Goal: Task Accomplishment & Management: Use online tool/utility

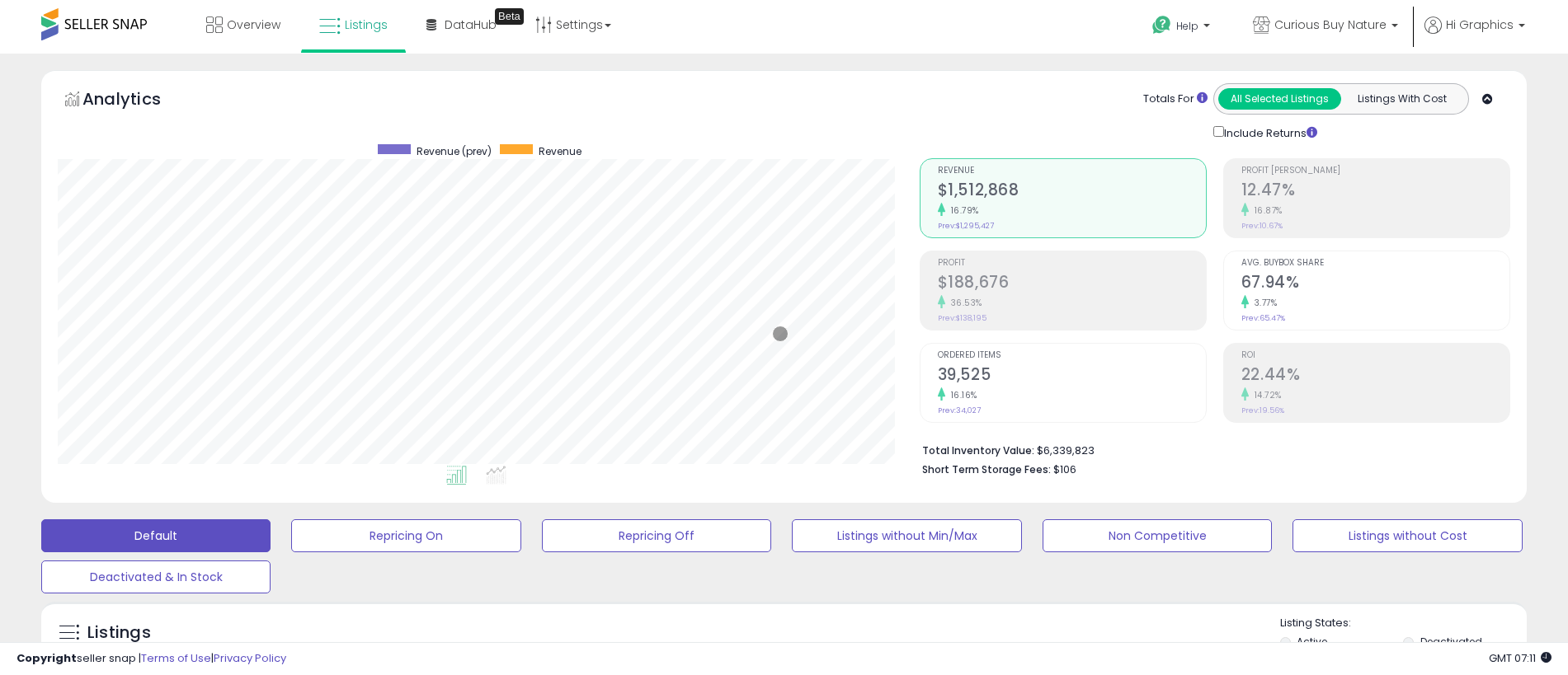
scroll to position [338, 862]
click at [1334, 25] on span "Curious Buy Nature" at bounding box center [1330, 24] width 112 height 16
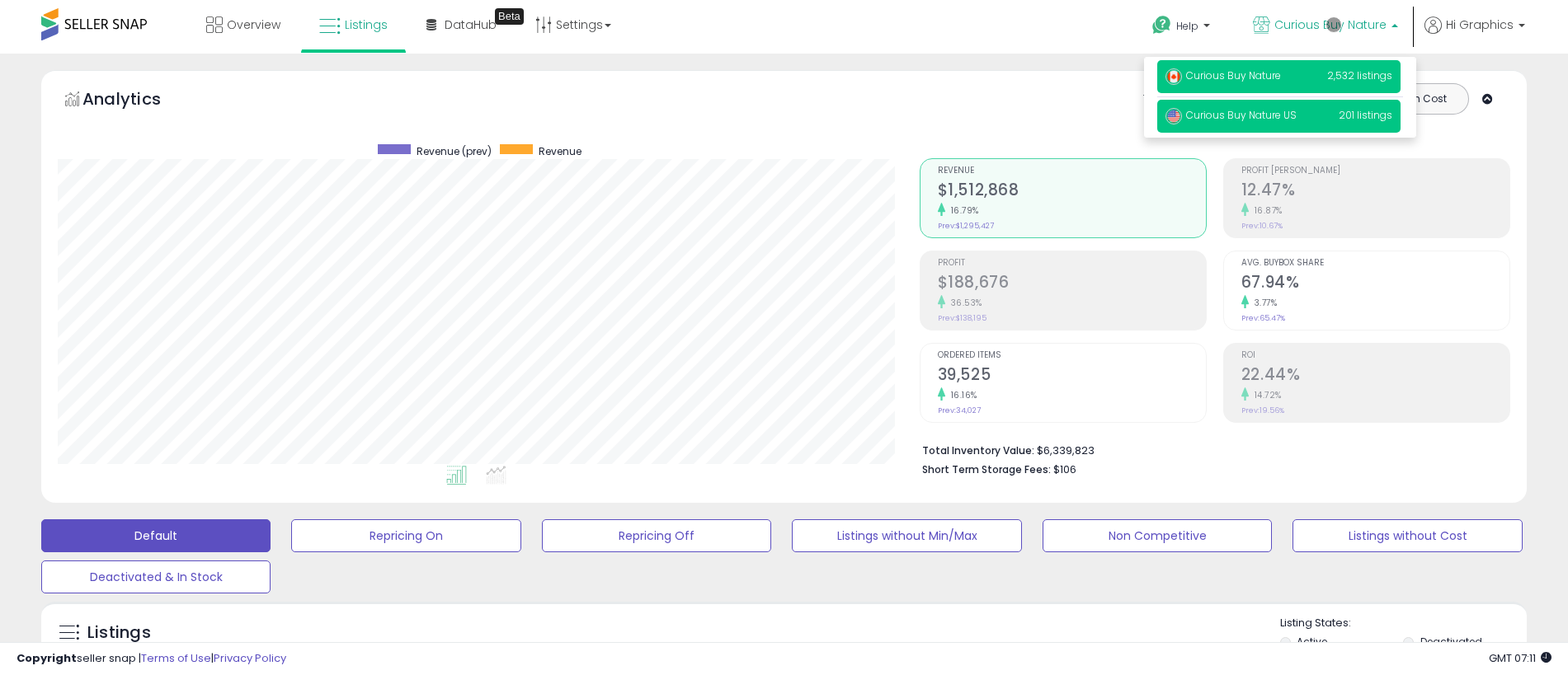
click at [1282, 118] on span "Curious Buy Nature US" at bounding box center [1230, 115] width 131 height 14
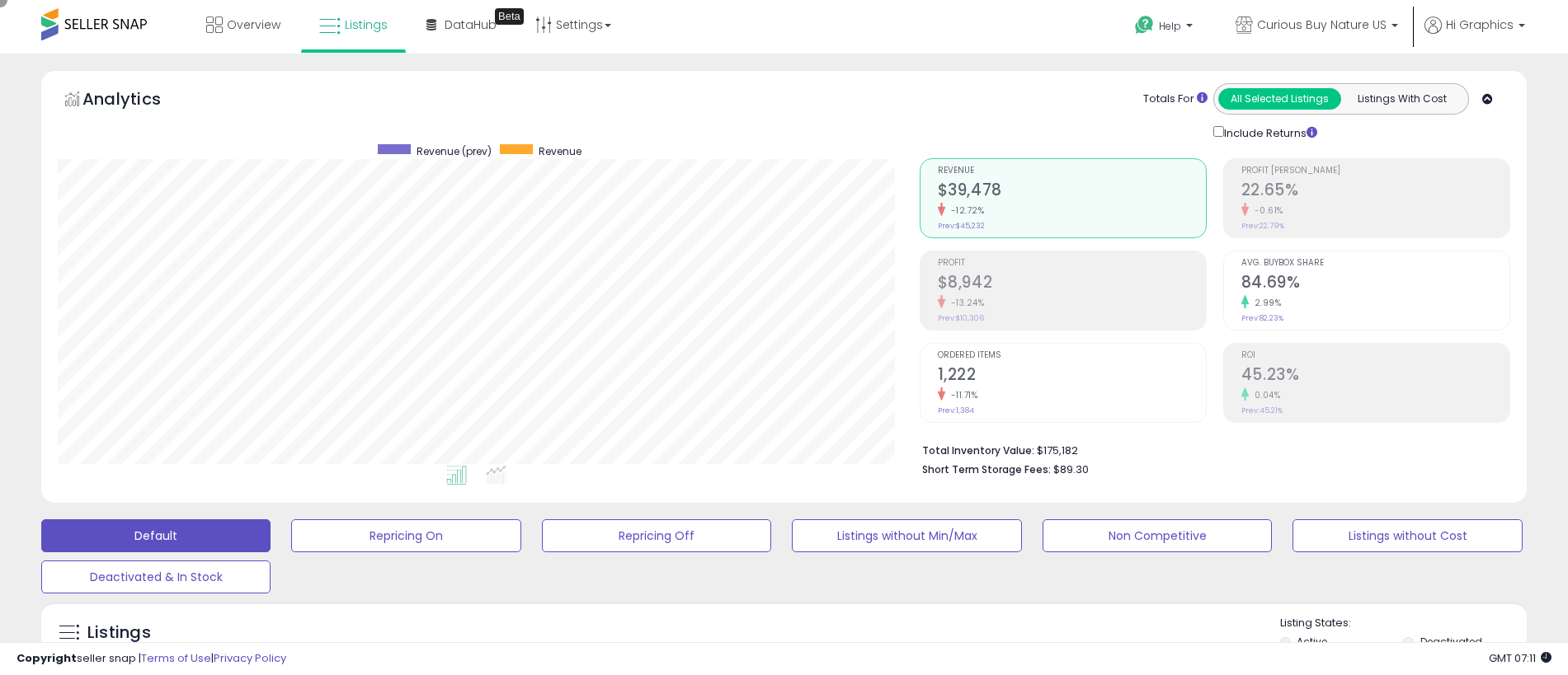
scroll to position [410, 0]
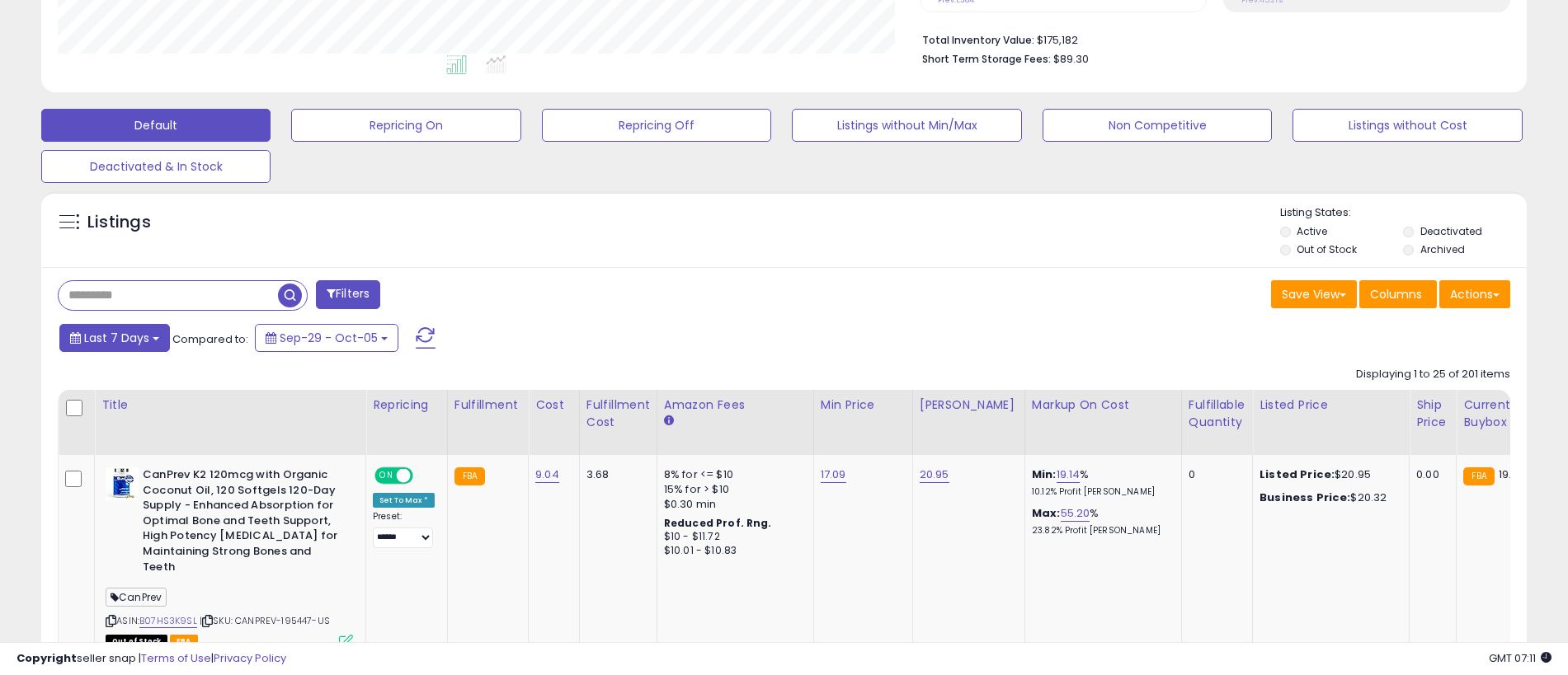
click at [114, 338] on span "Last 7 Days" at bounding box center [116, 338] width 65 height 16
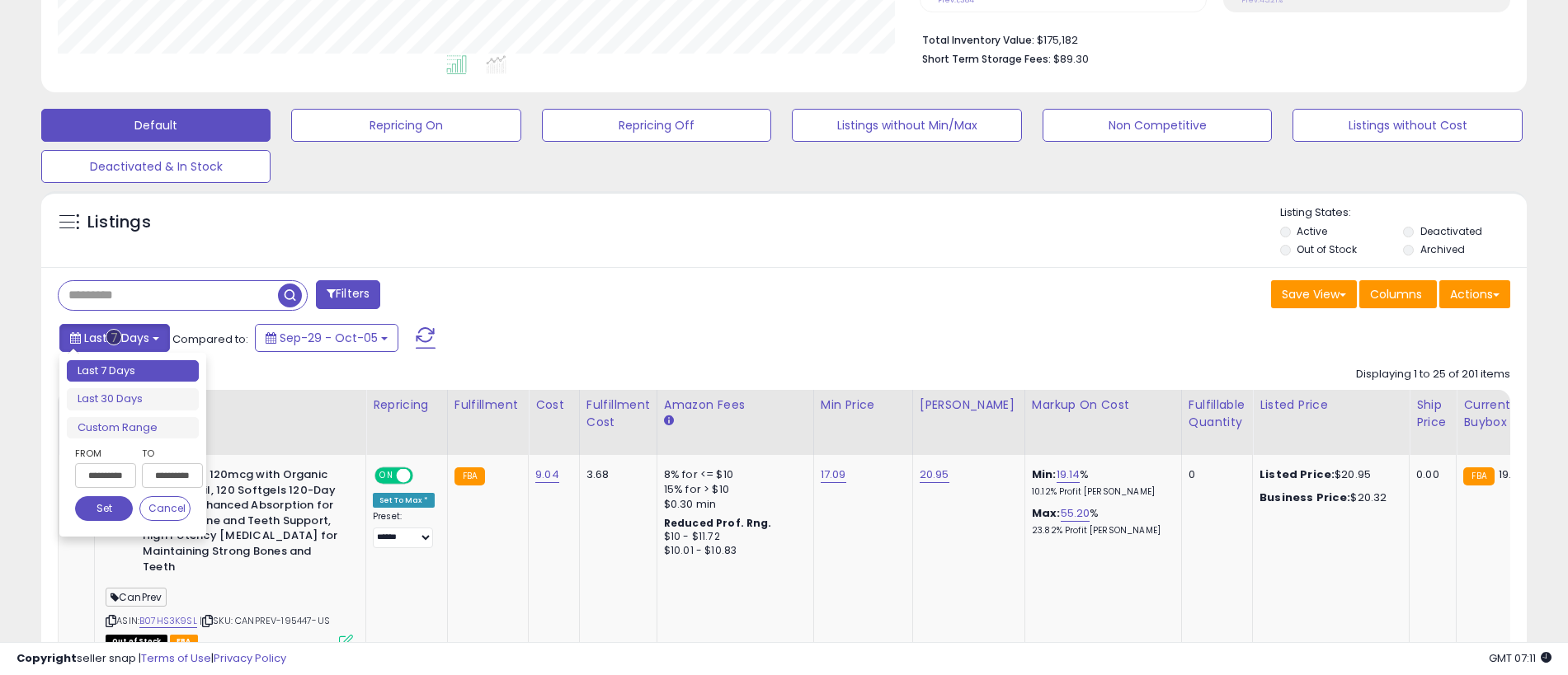
type input "**********"
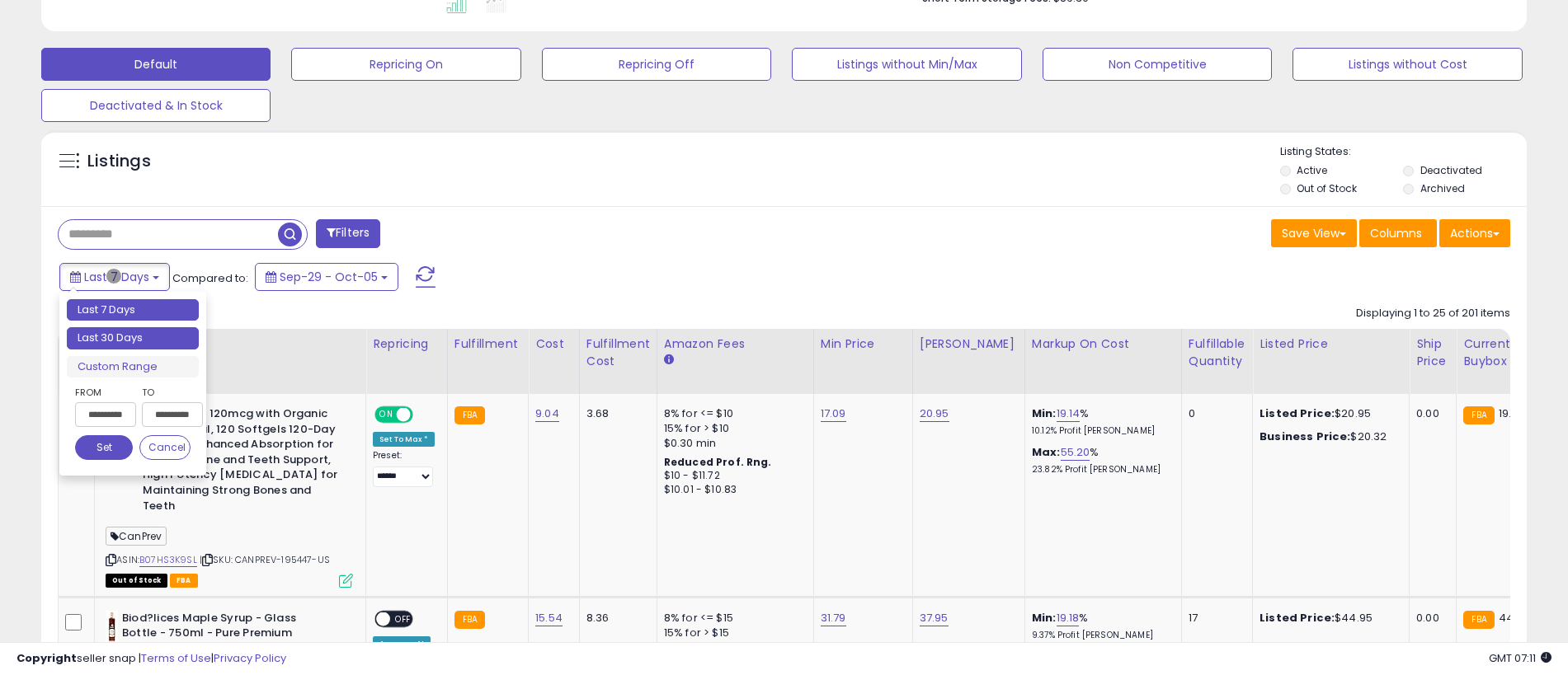
click at [133, 338] on li "Last 30 Days" at bounding box center [133, 338] width 132 height 23
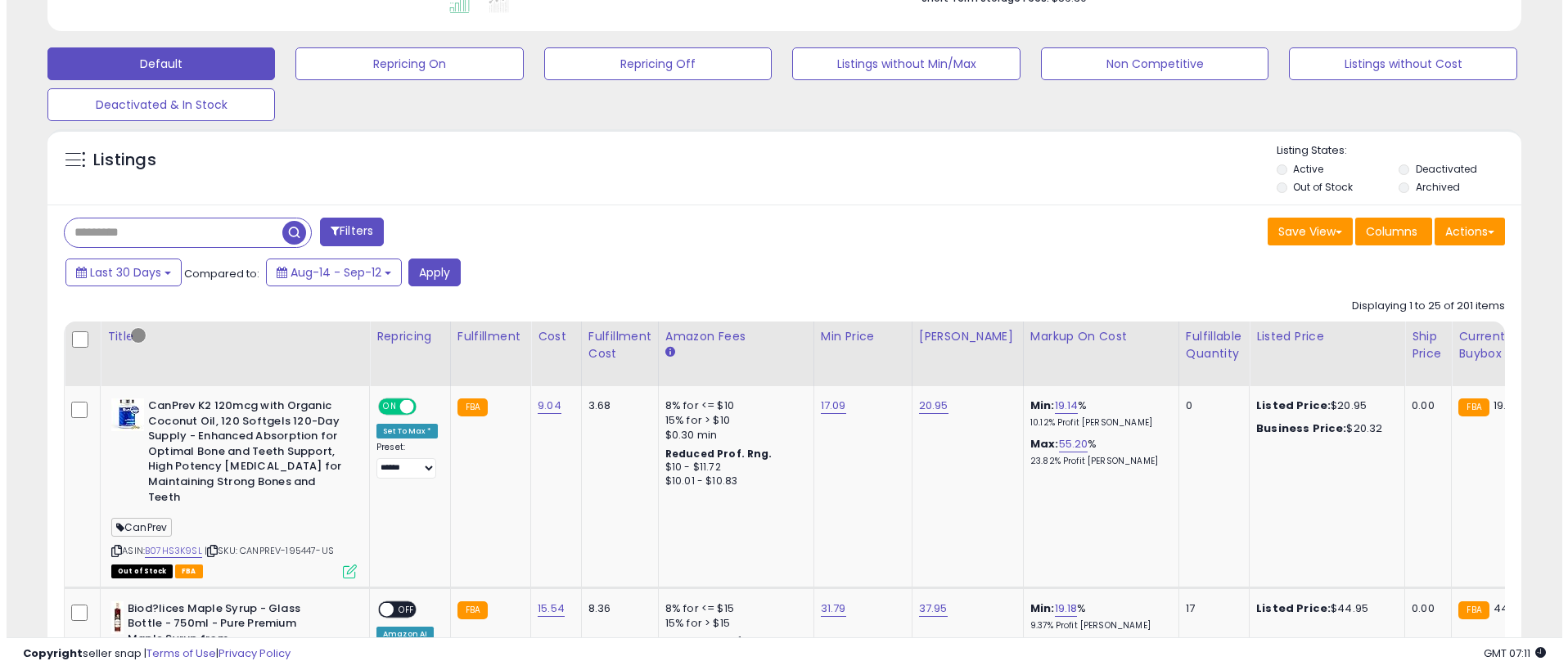
scroll to position [364, 0]
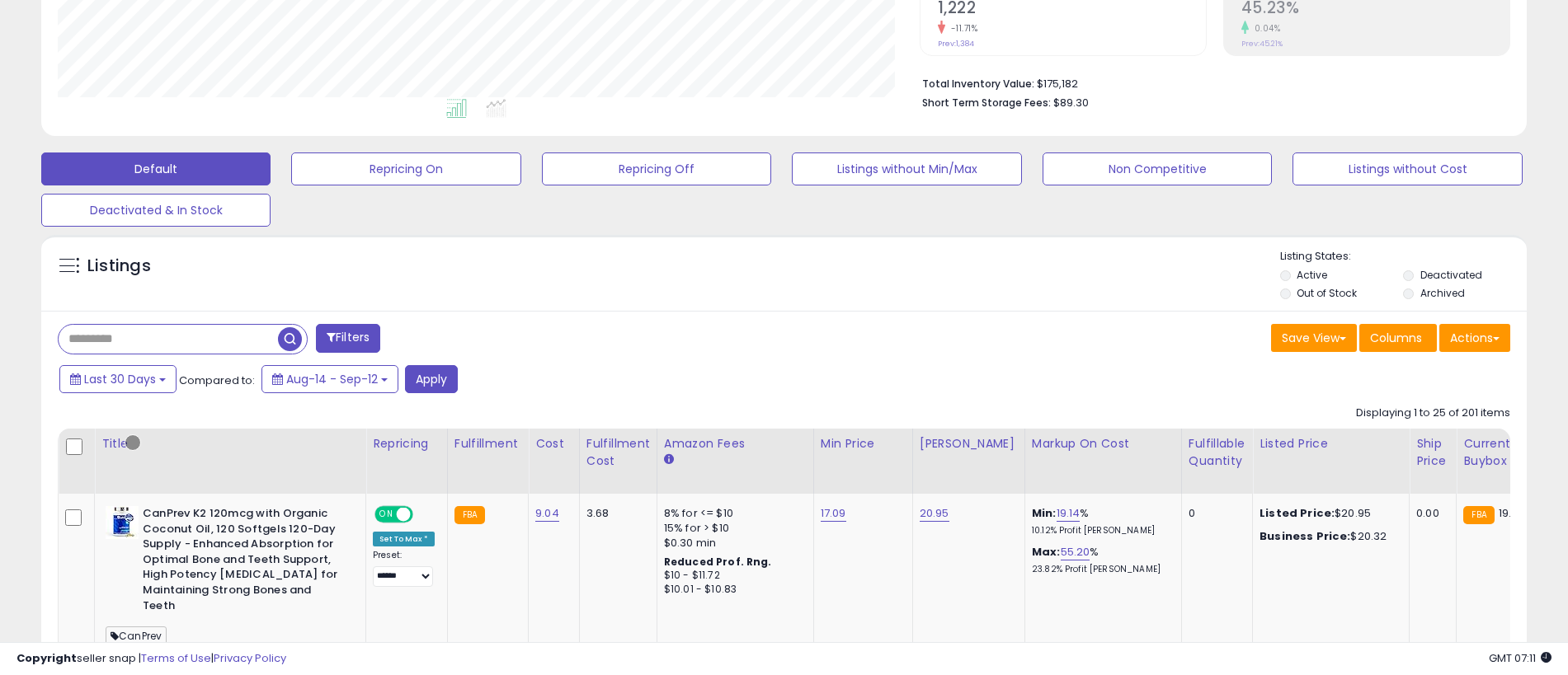
click at [350, 338] on button "Filters" at bounding box center [348, 338] width 64 height 29
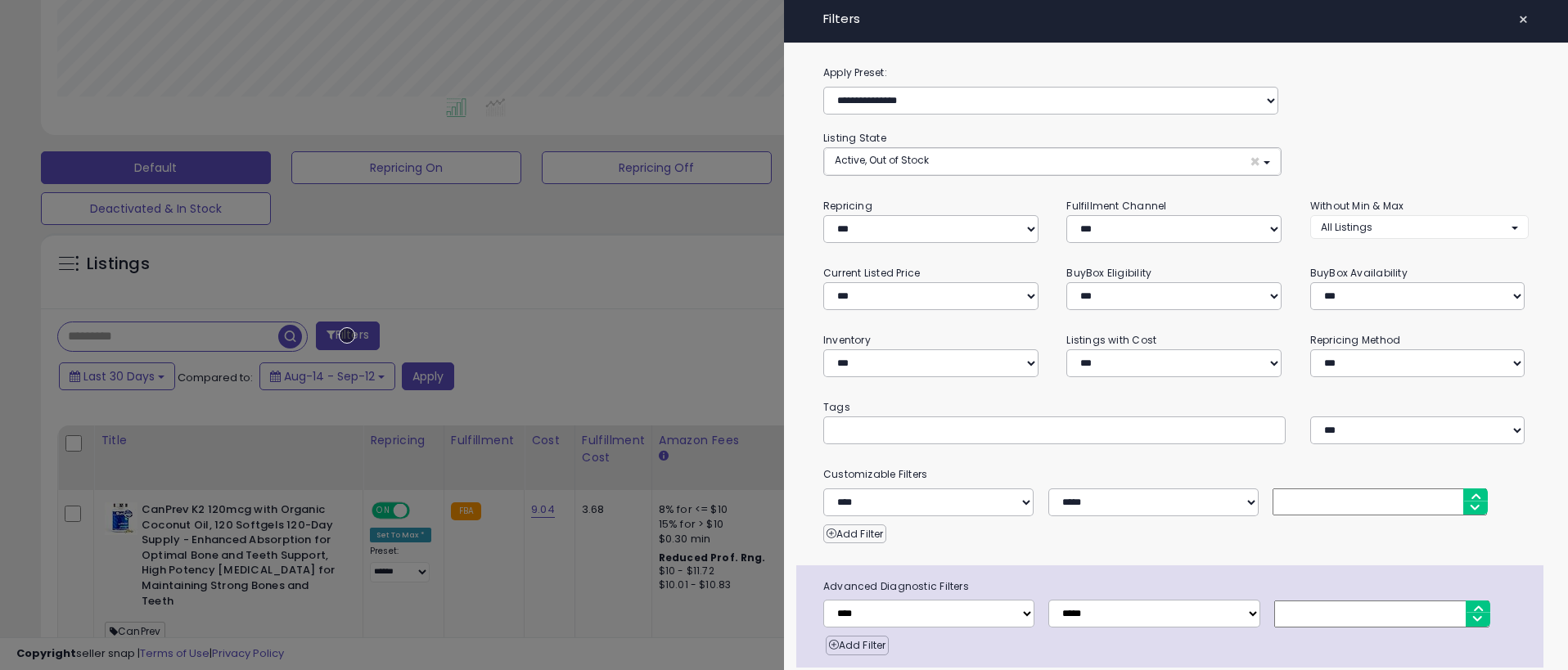
scroll to position [65, 0]
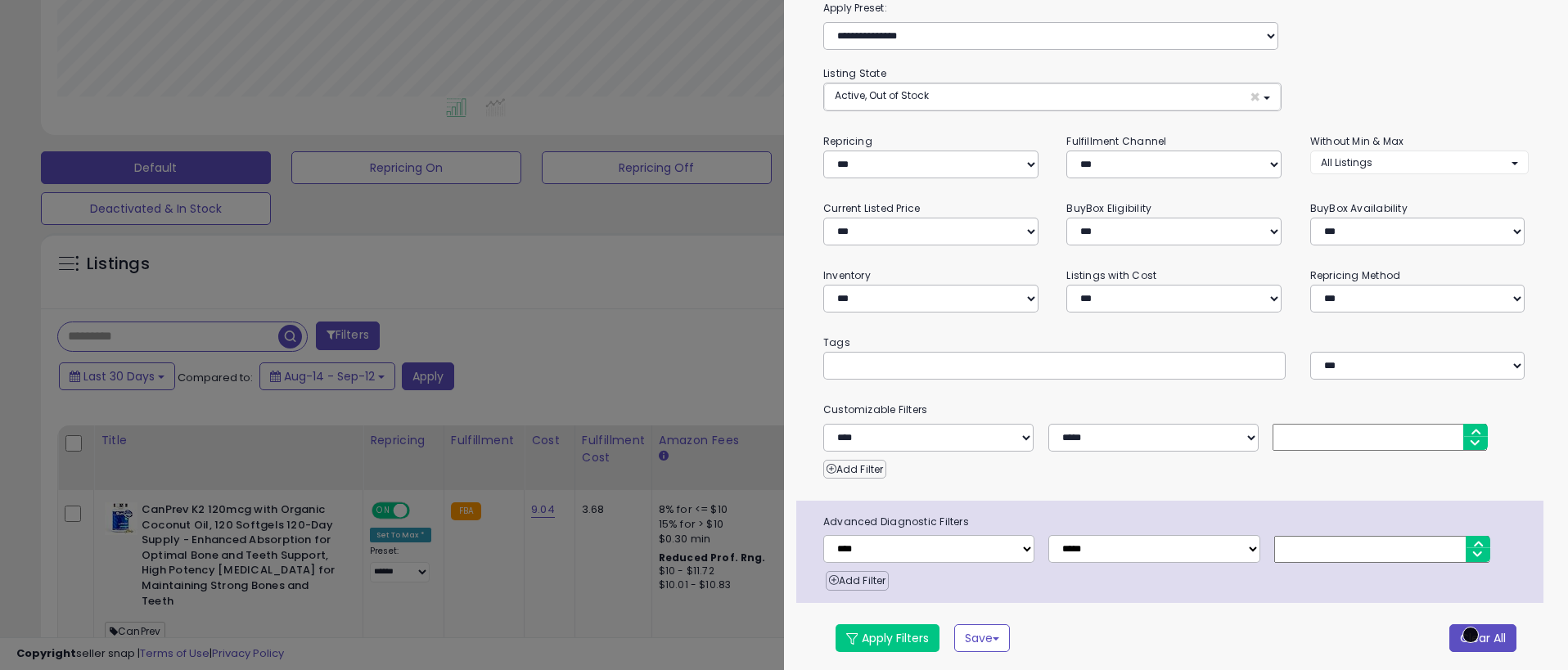
click at [1471, 636] on button "Clear All" at bounding box center [1483, 638] width 67 height 28
select select "*"
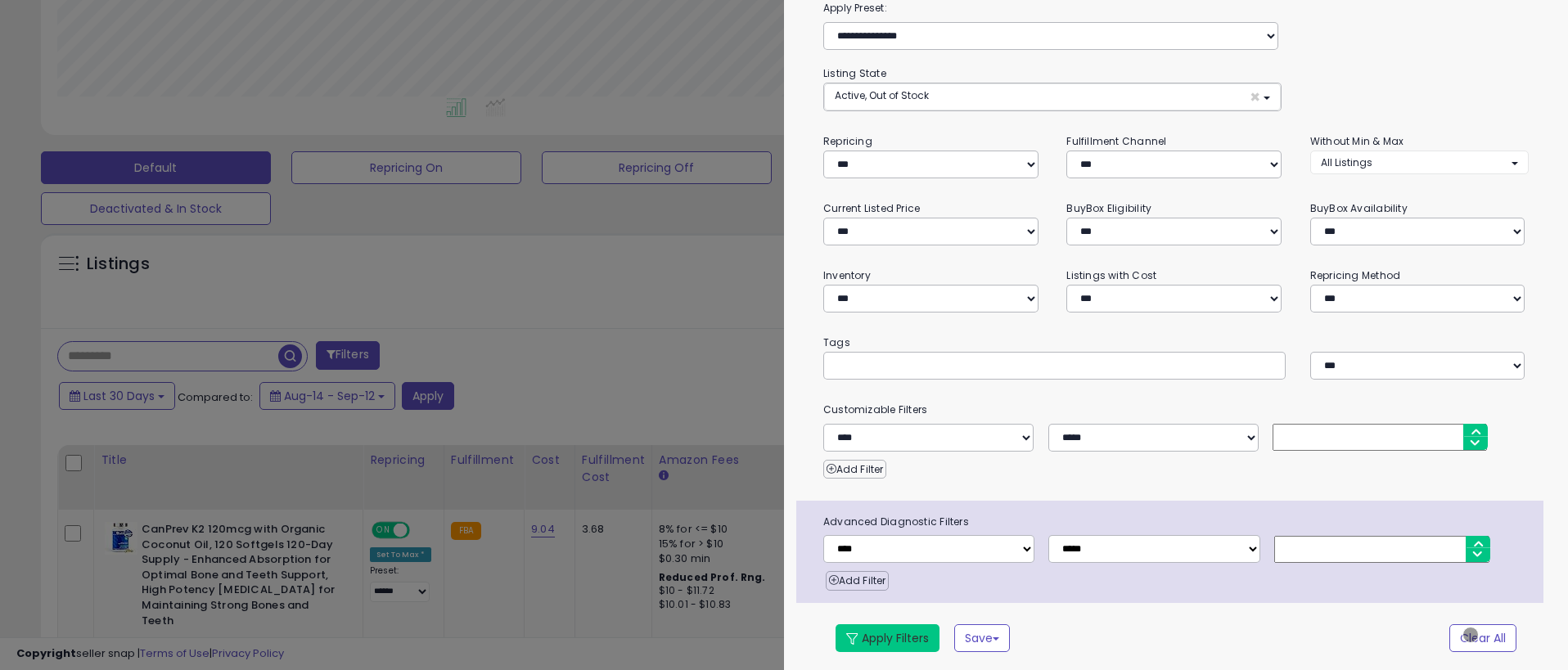
click at [887, 636] on button "Apply Filters" at bounding box center [887, 638] width 104 height 28
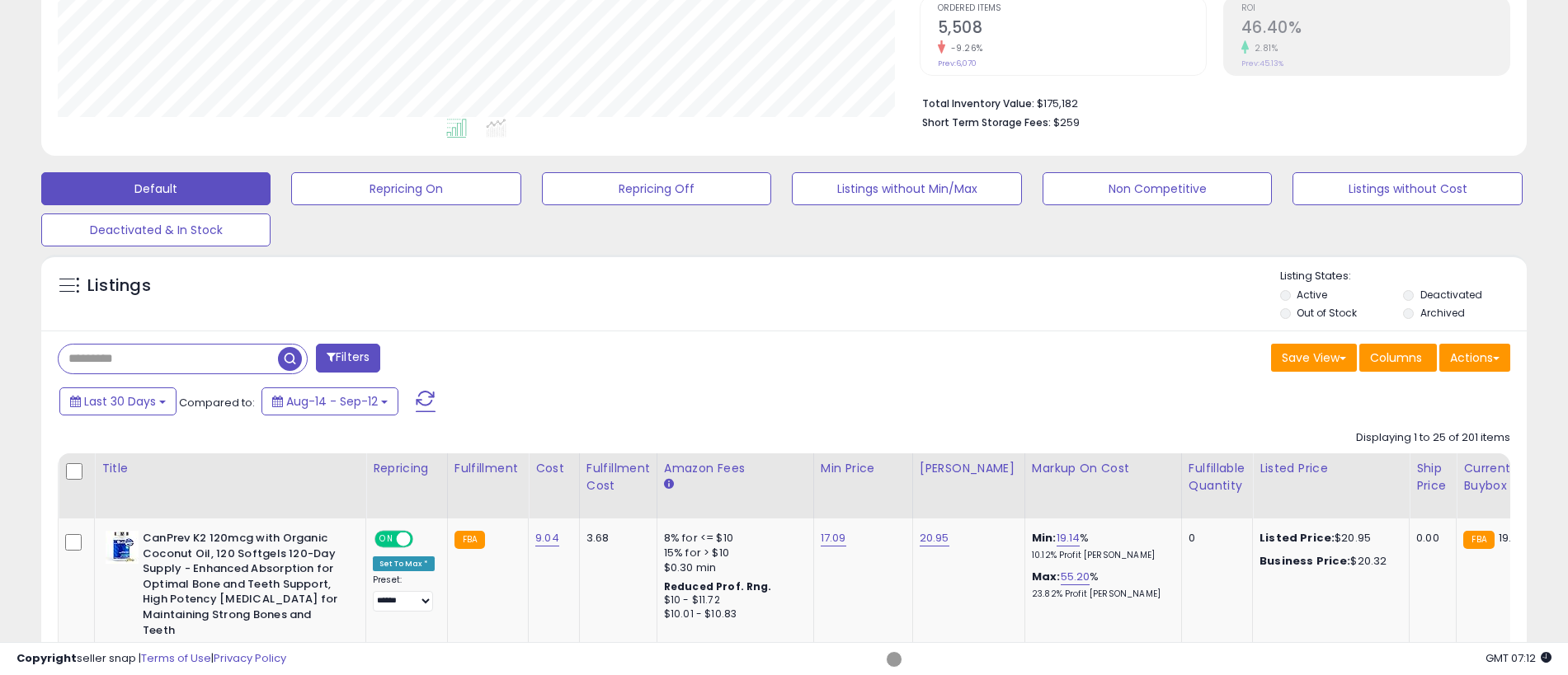
scroll to position [367, 0]
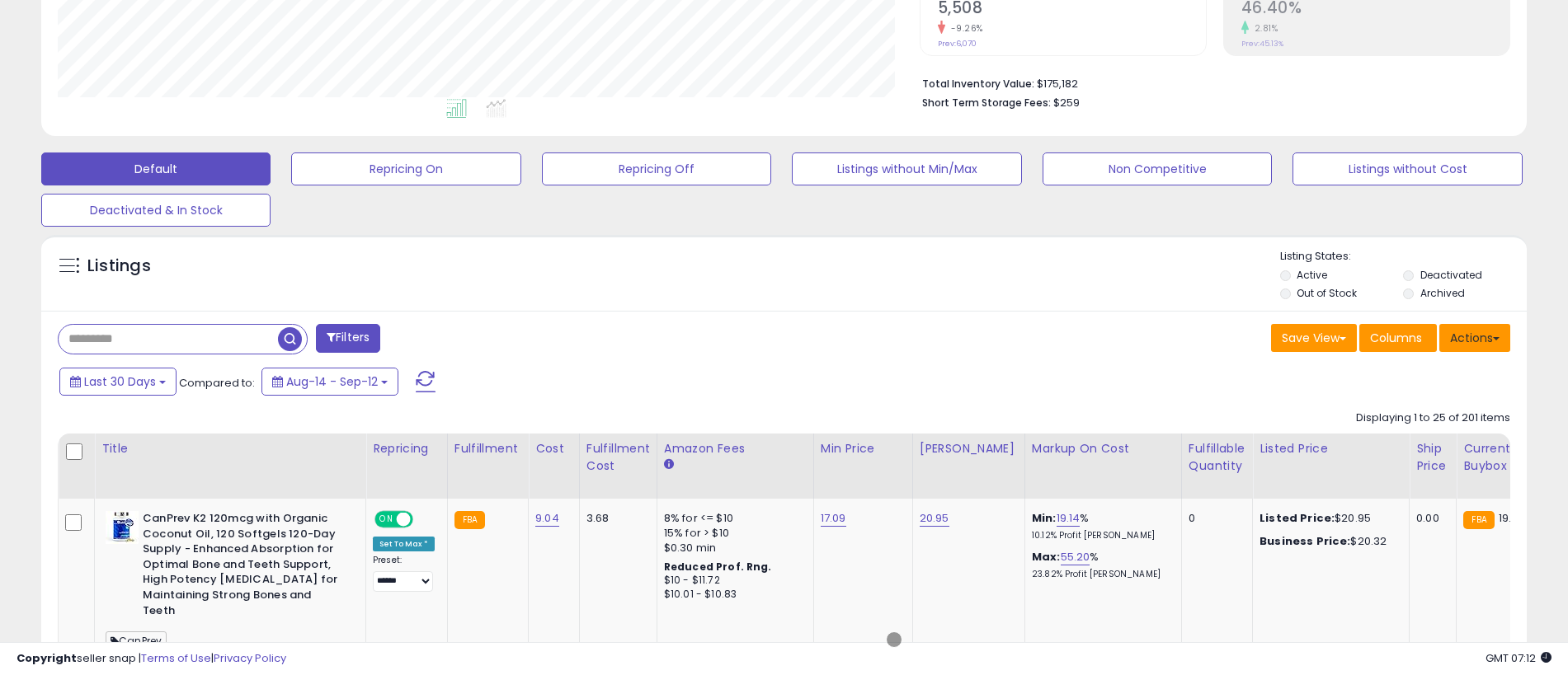
click at [1474, 338] on button "Actions" at bounding box center [1475, 338] width 71 height 28
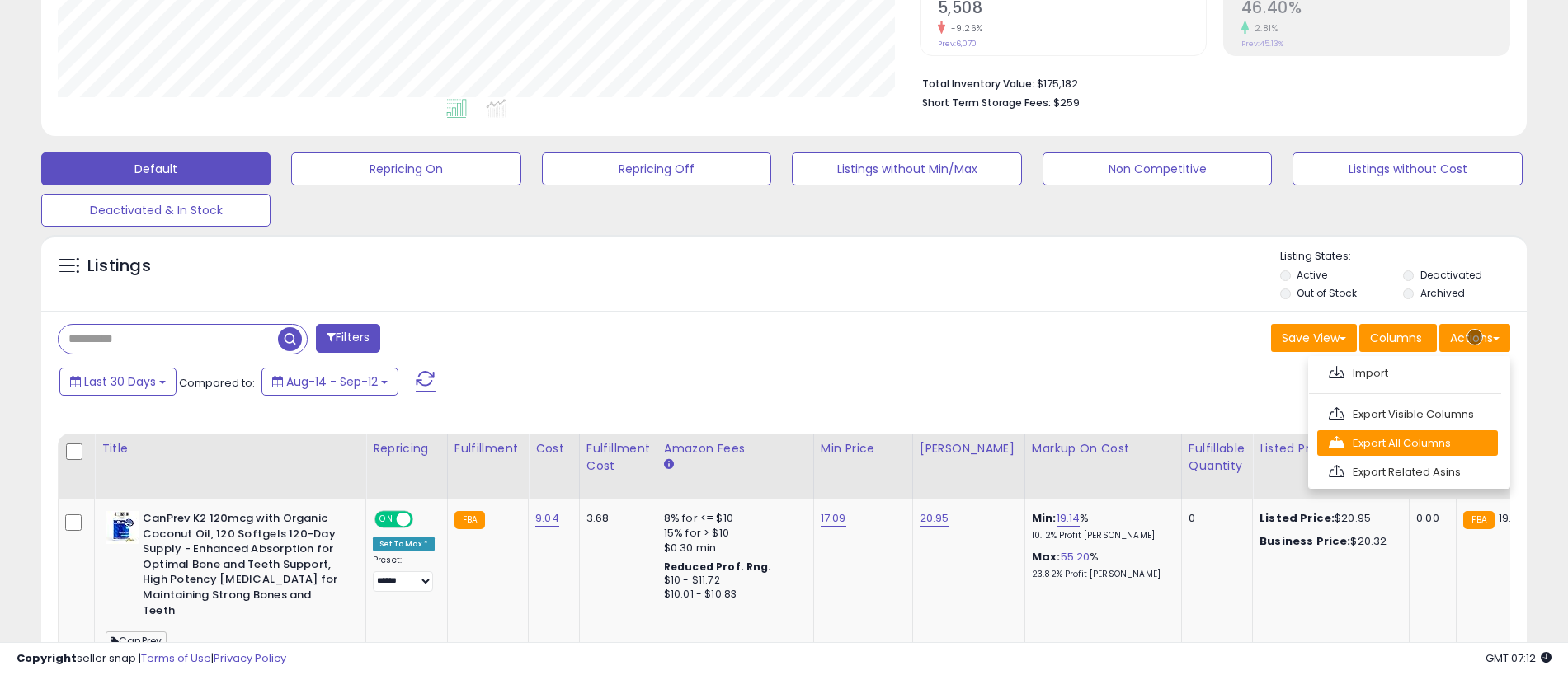
click at [1407, 442] on link "Export All Columns" at bounding box center [1407, 442] width 180 height 25
